Goal: Use online tool/utility: Utilize a website feature to perform a specific function

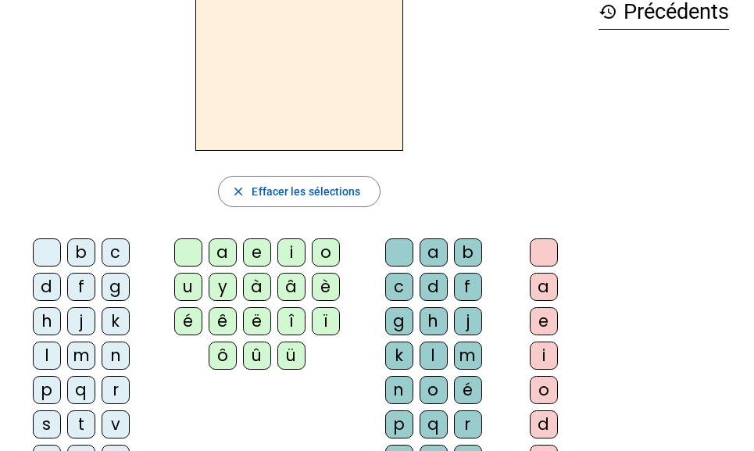
scroll to position [88, 0]
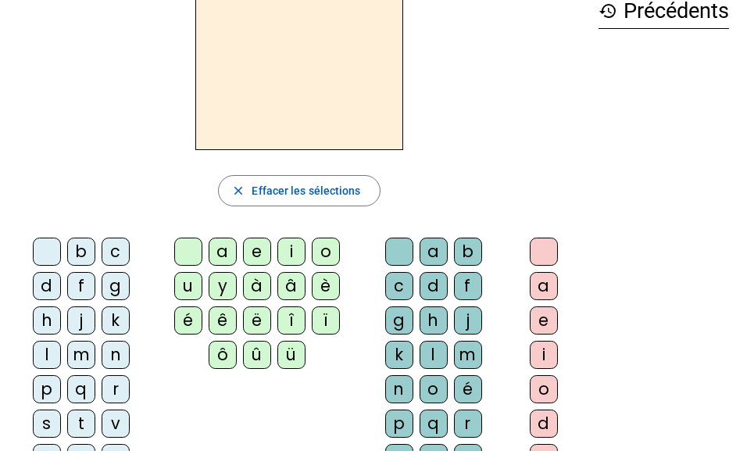
click at [111, 430] on div "v" at bounding box center [116, 424] width 28 height 28
click at [192, 283] on div "u" at bounding box center [188, 286] width 28 height 28
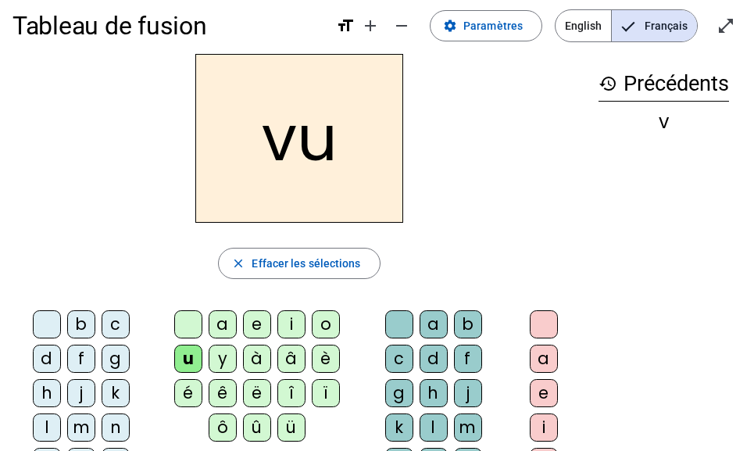
scroll to position [13, 0]
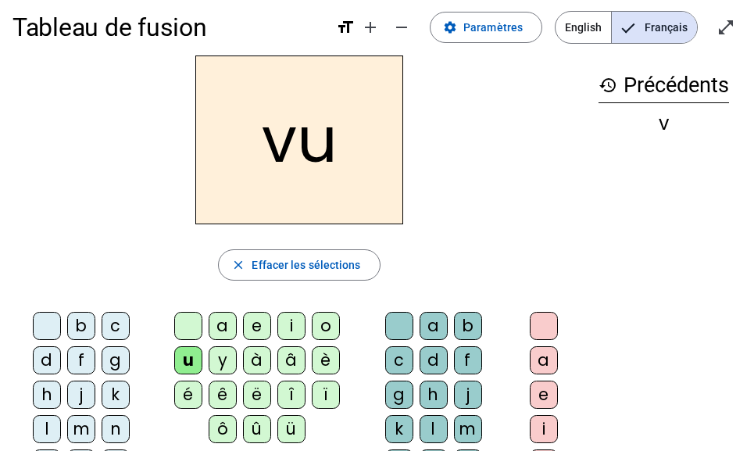
click at [77, 324] on div "b" at bounding box center [81, 326] width 28 height 28
click at [55, 429] on div "l" at bounding box center [47, 429] width 28 height 28
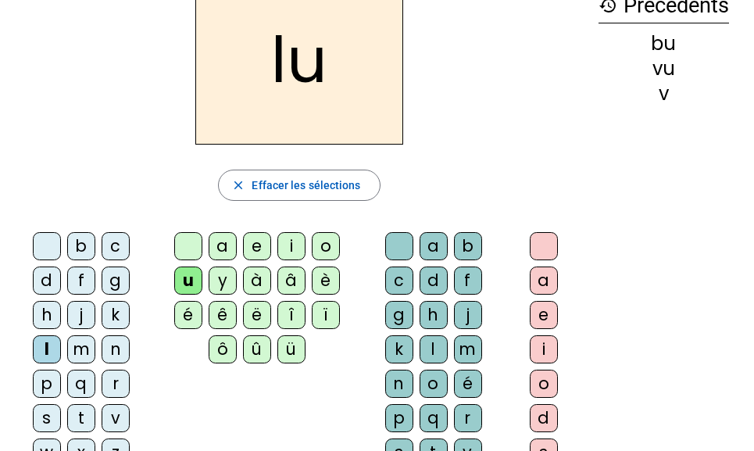
scroll to position [94, 0]
click at [91, 411] on div "t" at bounding box center [81, 417] width 28 height 28
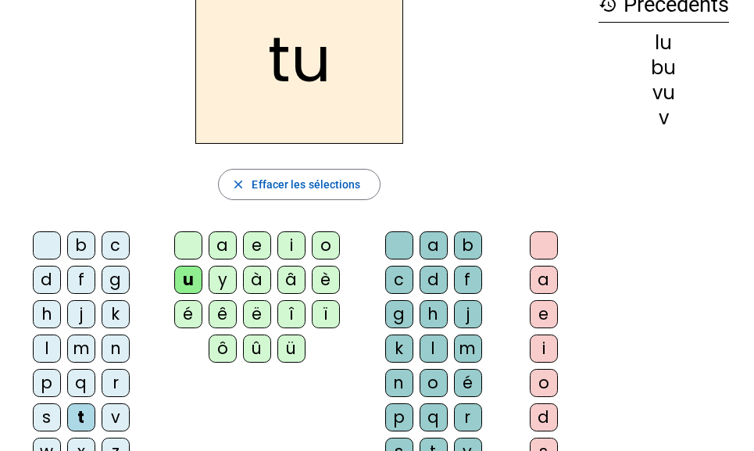
click at [38, 424] on div "s" at bounding box center [47, 417] width 28 height 28
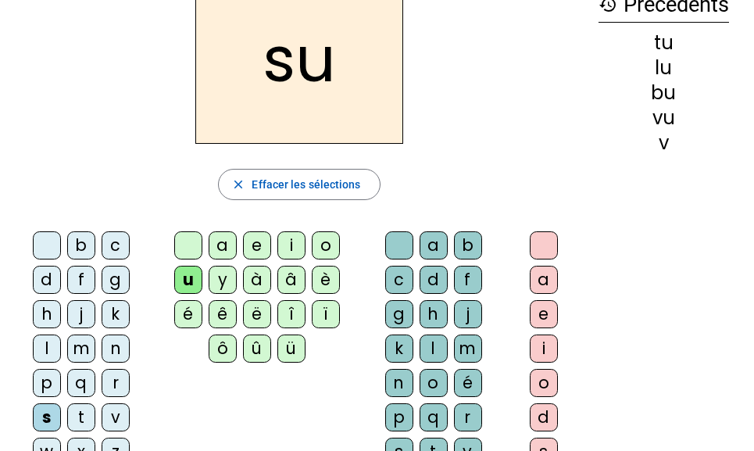
click at [228, 251] on div "a" at bounding box center [223, 245] width 28 height 28
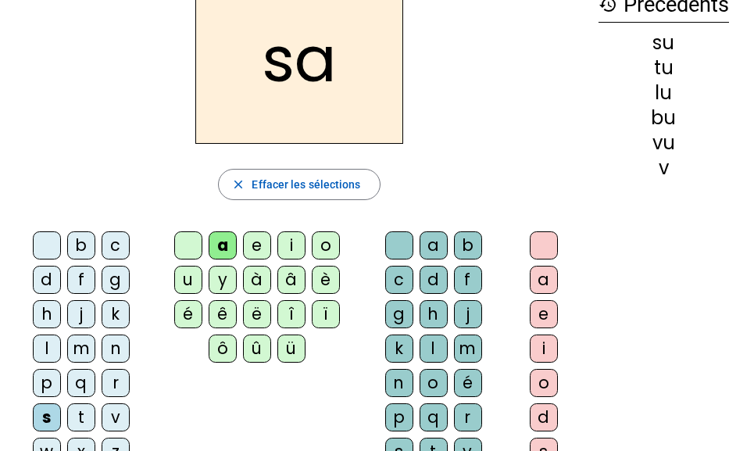
click at [76, 345] on div "m" at bounding box center [81, 348] width 28 height 28
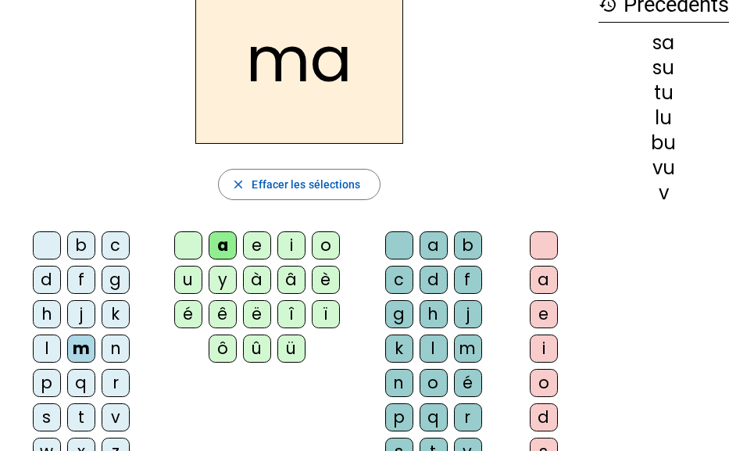
click at [111, 422] on div "v" at bounding box center [116, 417] width 28 height 28
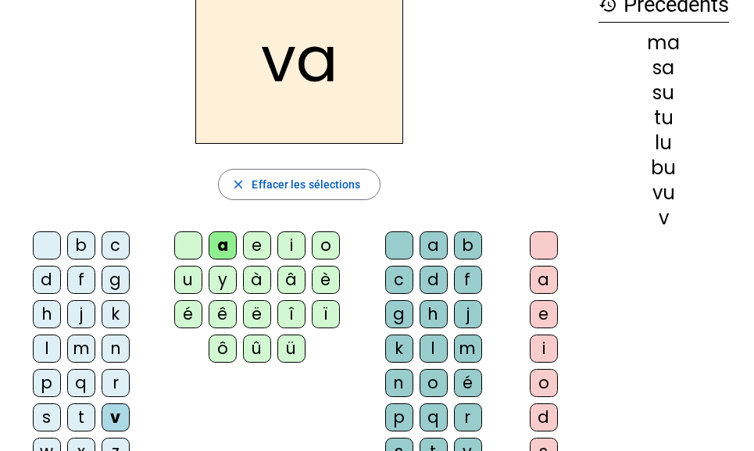
click at [433, 344] on div "l" at bounding box center [434, 348] width 28 height 28
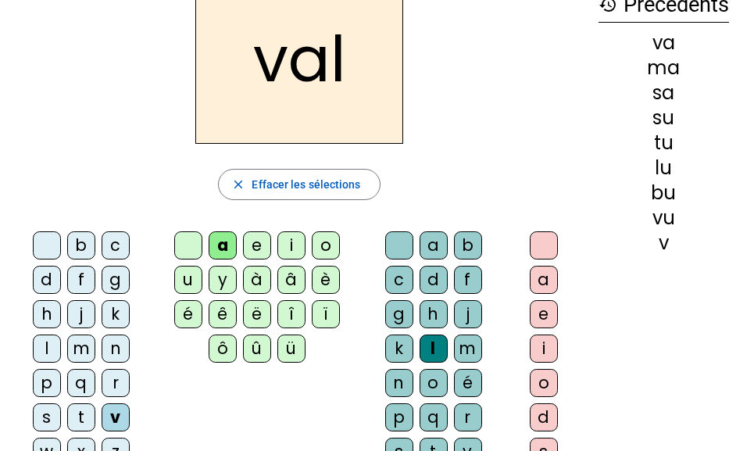
click at [87, 240] on div "b" at bounding box center [81, 245] width 28 height 28
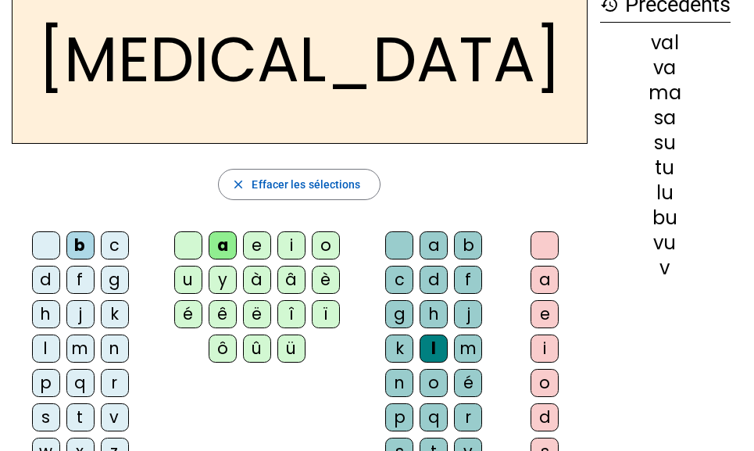
click at [402, 271] on div "c" at bounding box center [399, 280] width 28 height 28
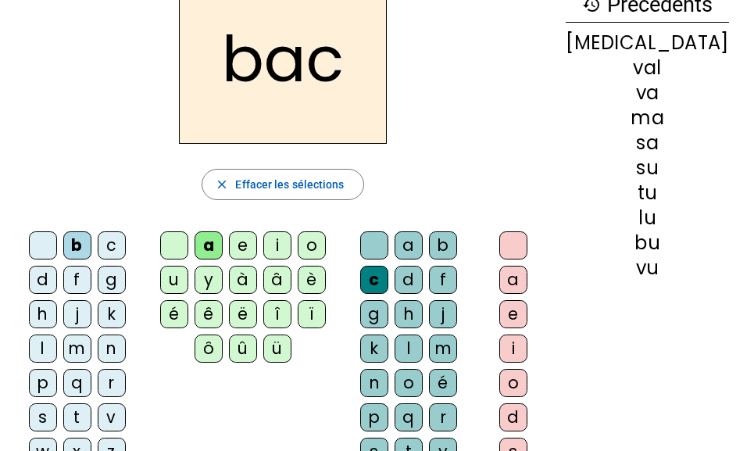
click at [51, 416] on div "s" at bounding box center [43, 417] width 28 height 28
